Goal: Task Accomplishment & Management: Manage account settings

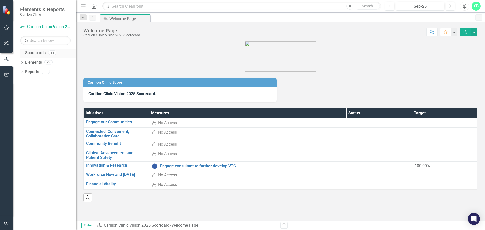
click at [22, 51] on div "Dropdown" at bounding box center [22, 53] width 4 height 4
click at [25, 63] on icon "Dropdown" at bounding box center [25, 62] width 4 height 3
click at [31, 83] on div "Dropdown" at bounding box center [30, 81] width 4 height 4
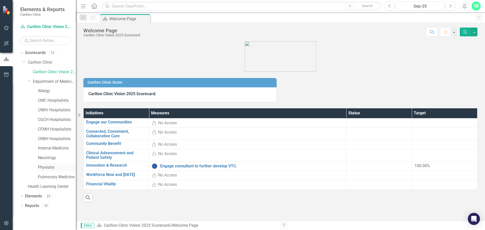
click at [50, 167] on link "Physiatry" at bounding box center [57, 168] width 38 height 6
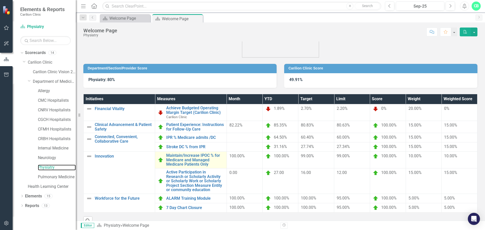
scroll to position [25, 0]
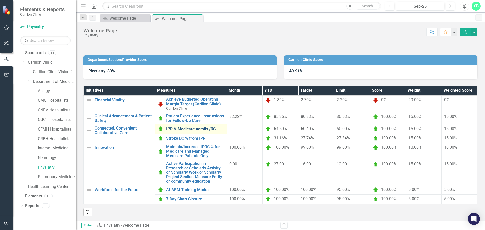
click at [196, 128] on link "IPR % Medicare admits /DC" at bounding box center [195, 129] width 58 height 5
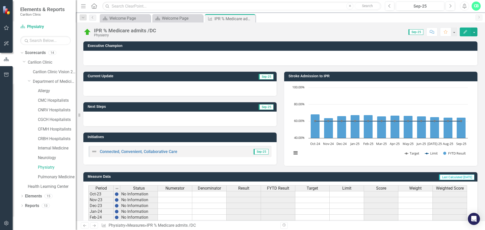
scroll to position [123, 0]
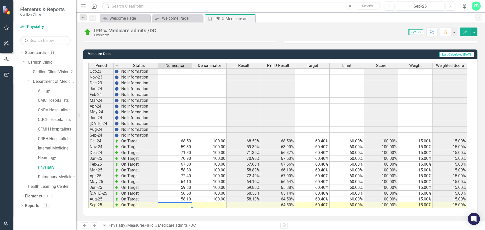
click at [188, 205] on td at bounding box center [175, 205] width 34 height 6
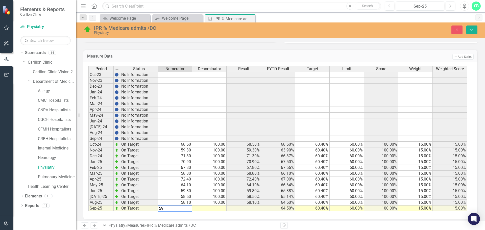
type textarea "59.3"
type textarea "100"
click at [470, 29] on icon "Save" at bounding box center [471, 30] width 5 height 4
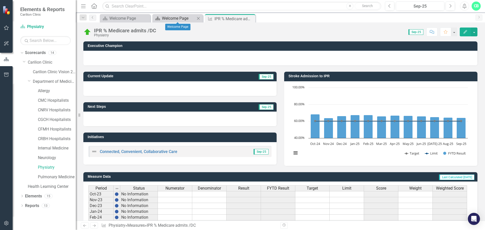
drag, startPoint x: 191, startPoint y: 19, endPoint x: 195, endPoint y: 62, distance: 42.8
click at [191, 19] on div "Welcome Page" at bounding box center [182, 18] width 40 height 6
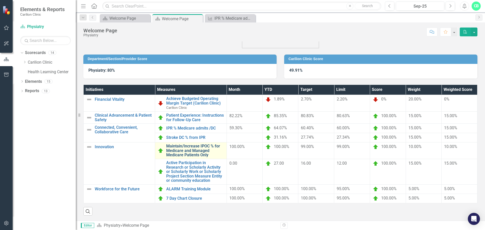
scroll to position [30, 0]
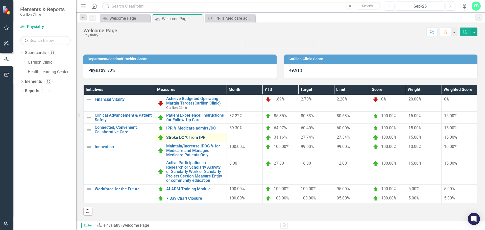
click at [194, 135] on link "Stroke DC % from IPR" at bounding box center [195, 137] width 58 height 5
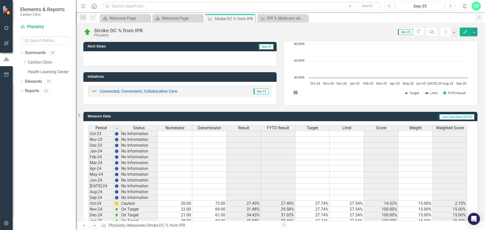
scroll to position [123, 0]
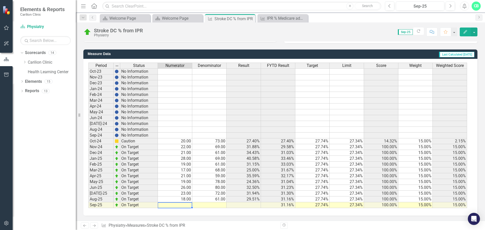
click at [188, 205] on td at bounding box center [175, 205] width 34 height 6
type textarea "14"
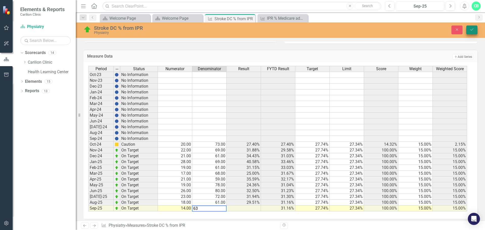
type textarea "63"
click at [472, 29] on icon "Save" at bounding box center [471, 30] width 5 height 4
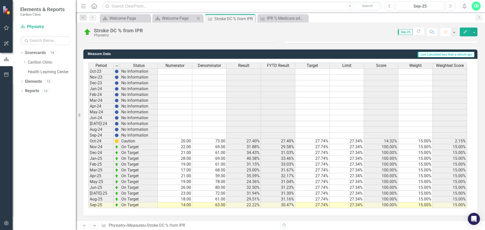
click at [195, 18] on div "Close" at bounding box center [198, 18] width 6 height 6
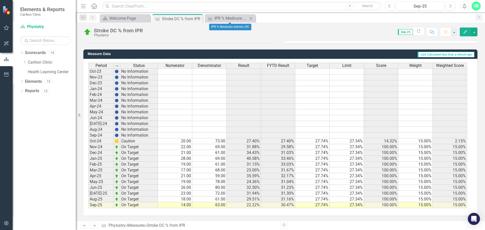
click at [251, 17] on icon "Close" at bounding box center [250, 18] width 5 height 4
click at [199, 19] on icon "Close" at bounding box center [197, 19] width 5 height 4
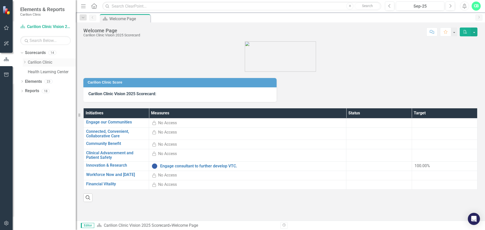
click at [24, 62] on icon "Dropdown" at bounding box center [25, 62] width 4 height 3
click at [30, 80] on icon "Dropdown" at bounding box center [30, 81] width 4 height 3
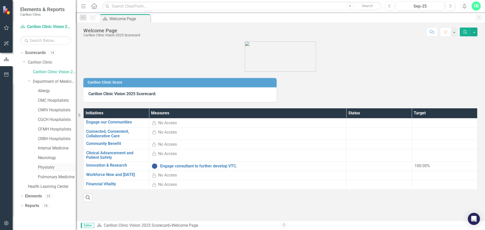
click at [46, 166] on link "Physiatry" at bounding box center [57, 168] width 38 height 6
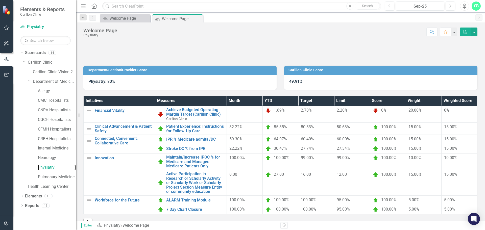
scroll to position [30, 0]
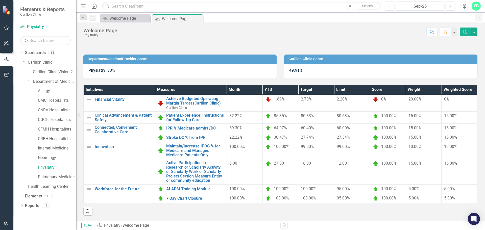
click at [467, 31] on button "PDF" at bounding box center [464, 32] width 11 height 9
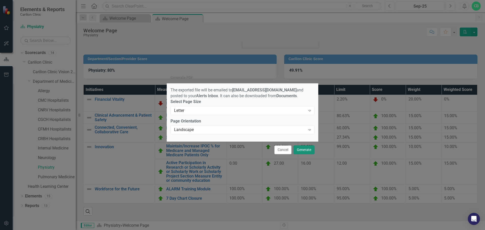
click at [306, 152] on button "Generate" at bounding box center [303, 149] width 21 height 9
